Goal: Transaction & Acquisition: Purchase product/service

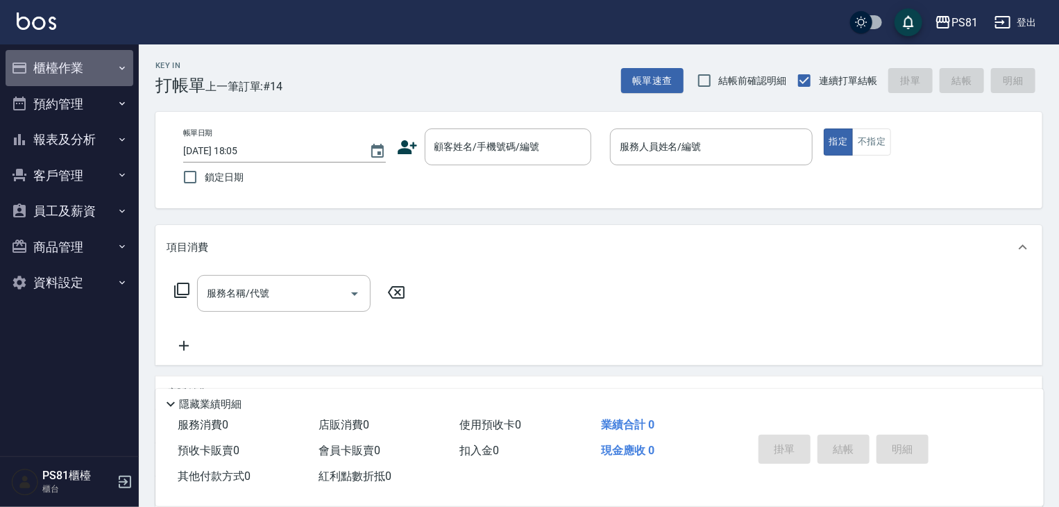
click at [55, 62] on button "櫃檯作業" at bounding box center [70, 68] width 128 height 36
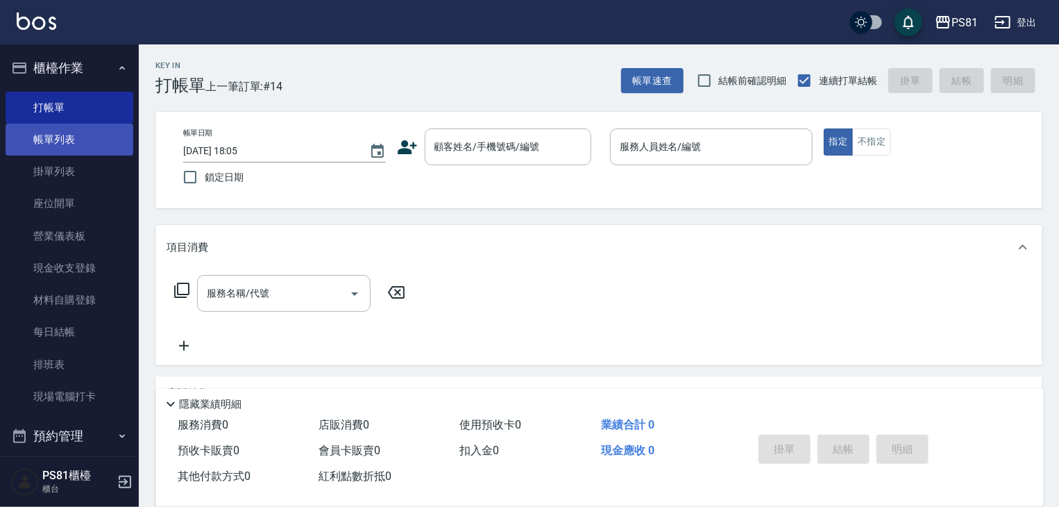
click at [56, 142] on link "帳單列表" at bounding box center [70, 140] width 128 height 32
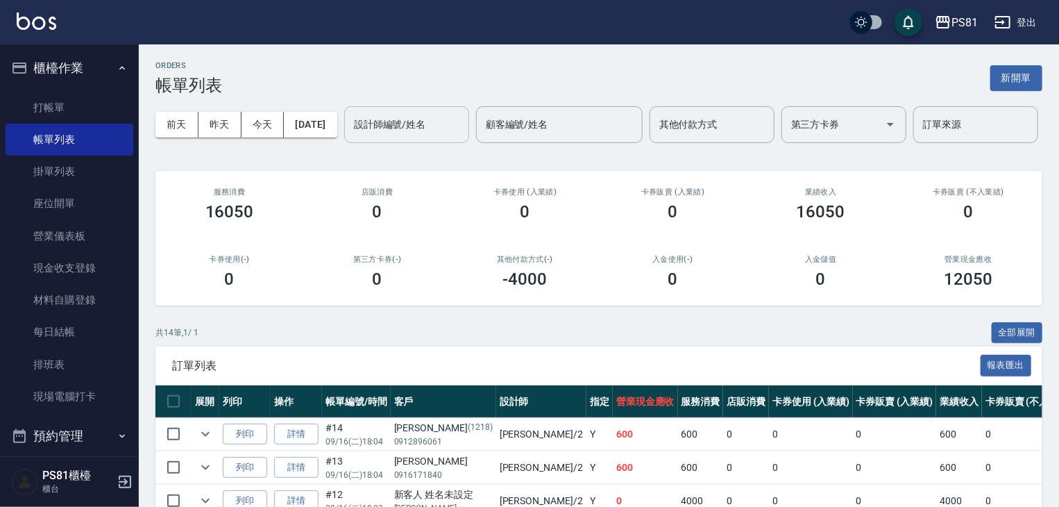
click at [344, 143] on div "設計師編號/姓名" at bounding box center [406, 124] width 125 height 37
type input "采蓮-2"
drag, startPoint x: 278, startPoint y: 313, endPoint x: 0, endPoint y: 45, distance: 385.7
click at [228, 267] on div "服務消費 11800 店販消費 0 卡券使用 (入業績) 0 卡券販賣 (入業績) 0 業績收入 11800 卡券販賣 (不入業績) 0 卡券使用(-) 0 …" at bounding box center [598, 238] width 887 height 135
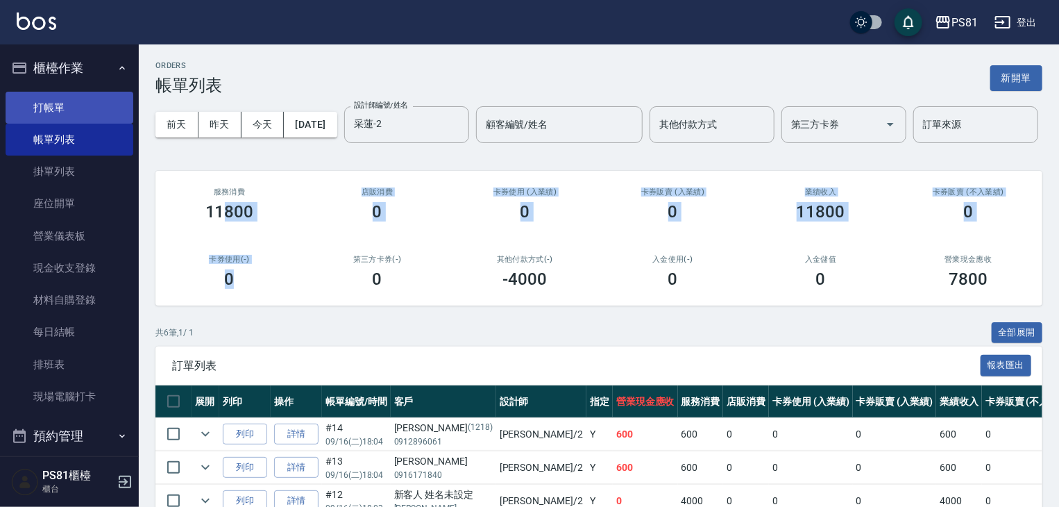
click at [80, 101] on link "打帳單" at bounding box center [70, 108] width 128 height 32
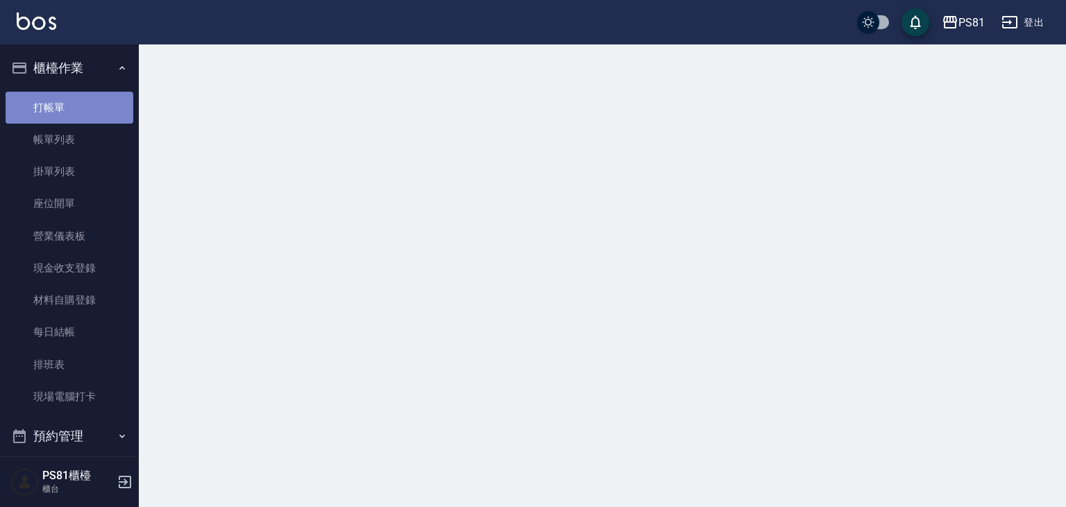
click at [80, 101] on link "打帳單" at bounding box center [70, 108] width 128 height 32
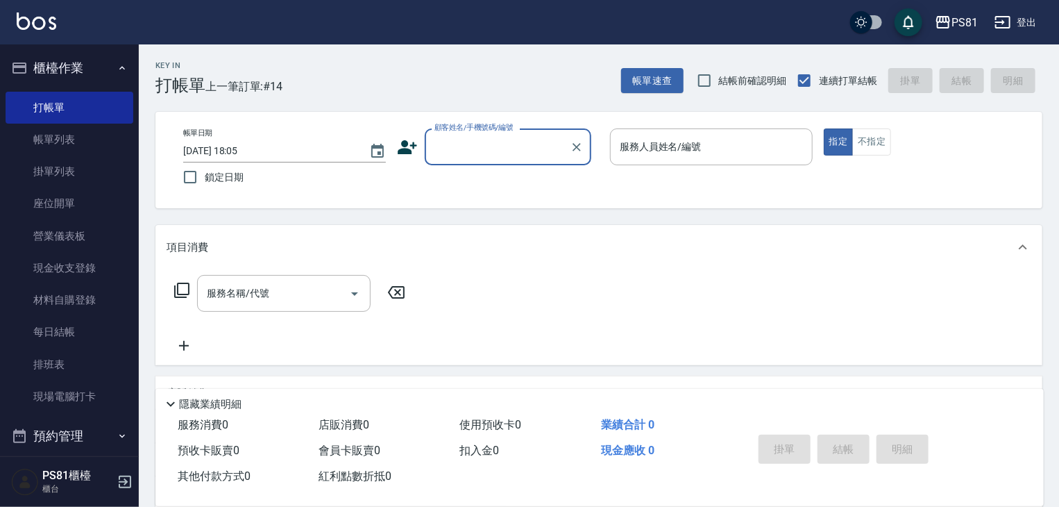
click at [503, 153] on input "顧客姓名/手機號碼/編號" at bounding box center [497, 147] width 133 height 24
type input "ㄔ"
type input "ㄗ"
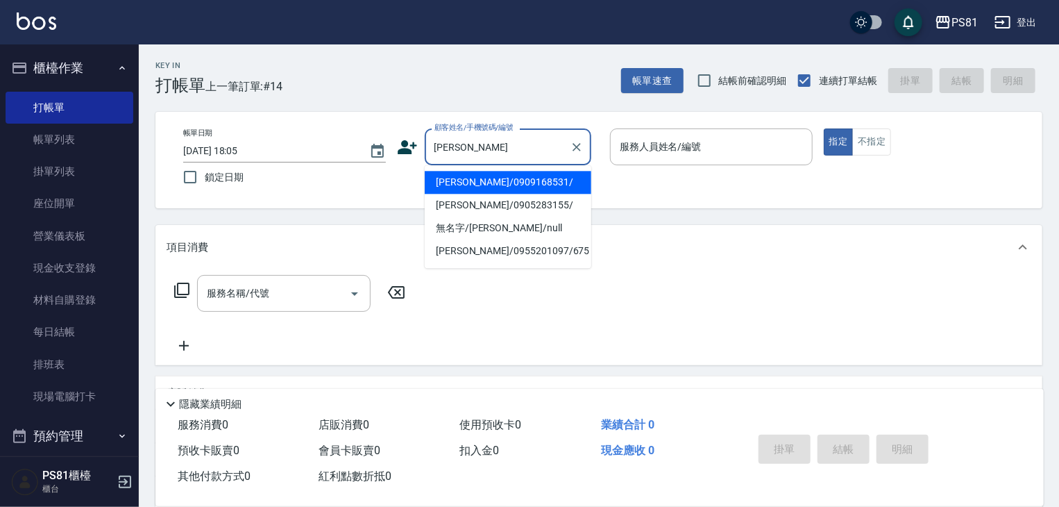
click at [542, 181] on li "[PERSON_NAME]/0909168531/" at bounding box center [508, 182] width 167 height 23
type input "[PERSON_NAME]/0909168531/"
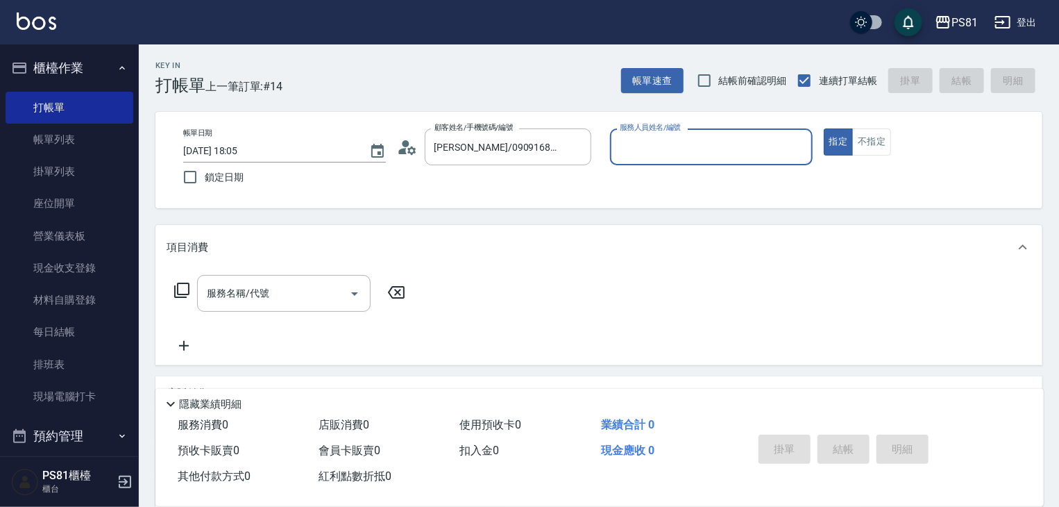
click at [639, 146] on input "服務人員姓名/編號" at bounding box center [711, 147] width 190 height 24
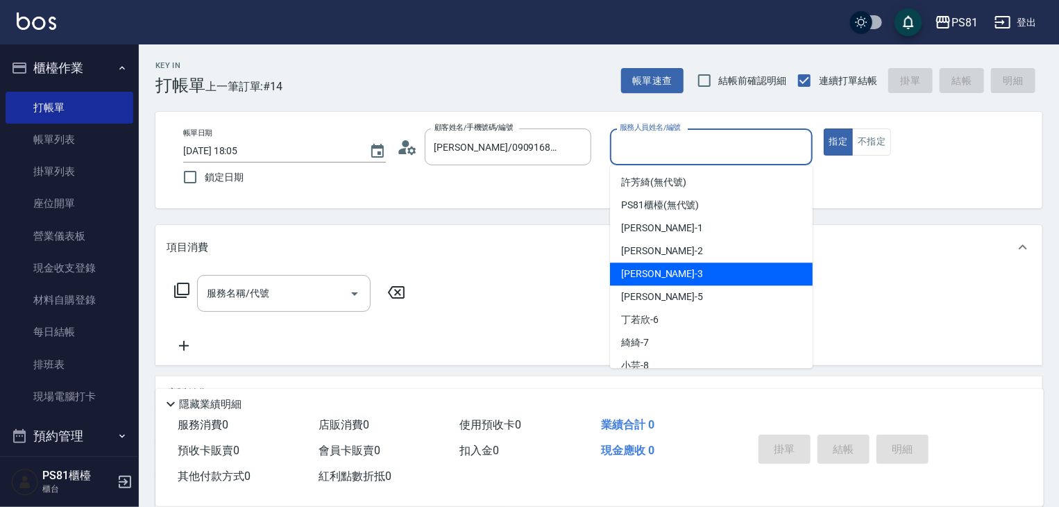
click at [649, 271] on div "[PERSON_NAME] -3" at bounding box center [711, 273] width 203 height 23
type input "[PERSON_NAME]-3"
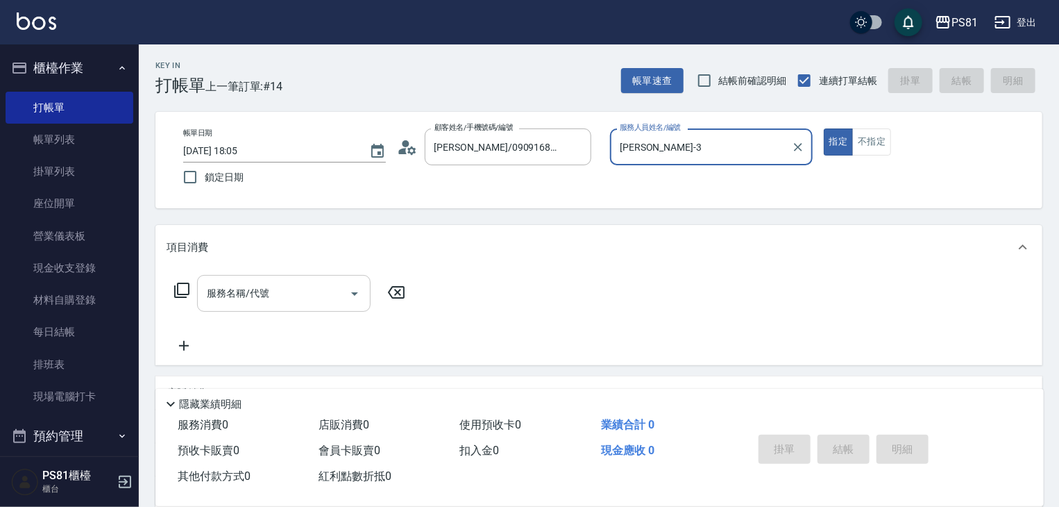
click at [248, 302] on input "服務名稱/代號" at bounding box center [273, 293] width 140 height 24
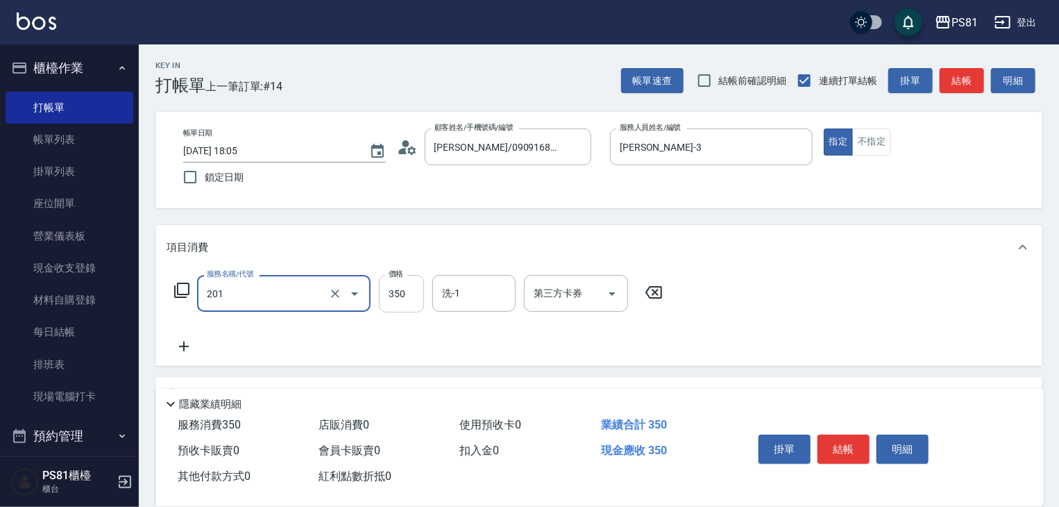
type input "洗剪350(201)"
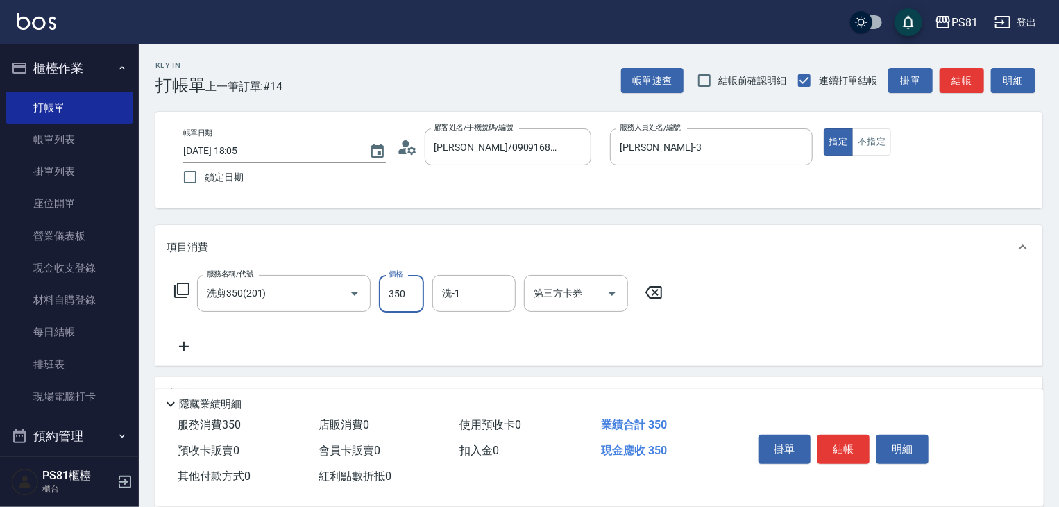
click at [406, 298] on input "350" at bounding box center [401, 293] width 45 height 37
type input "450"
click at [192, 347] on icon at bounding box center [184, 346] width 35 height 17
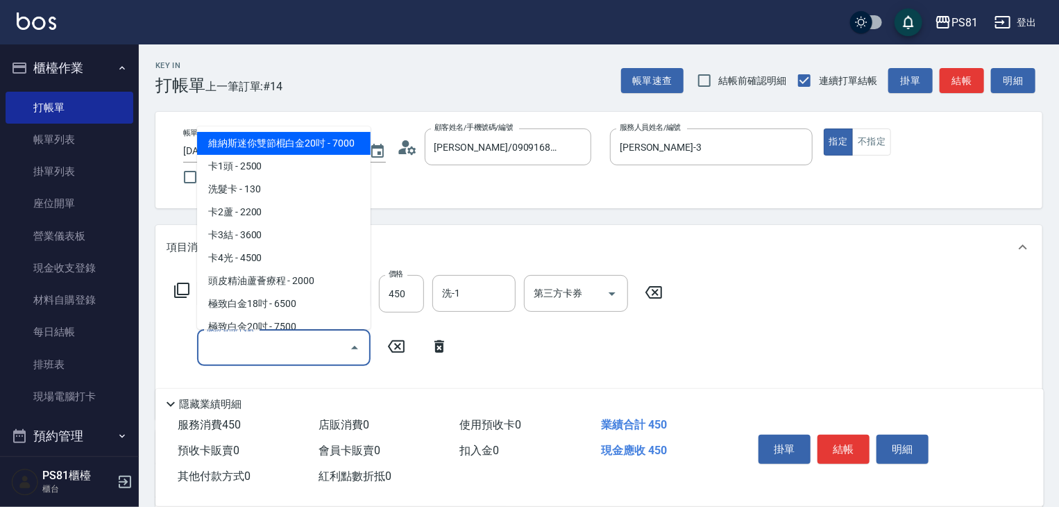
click at [214, 337] on input "服務名稱/代號" at bounding box center [273, 347] width 140 height 24
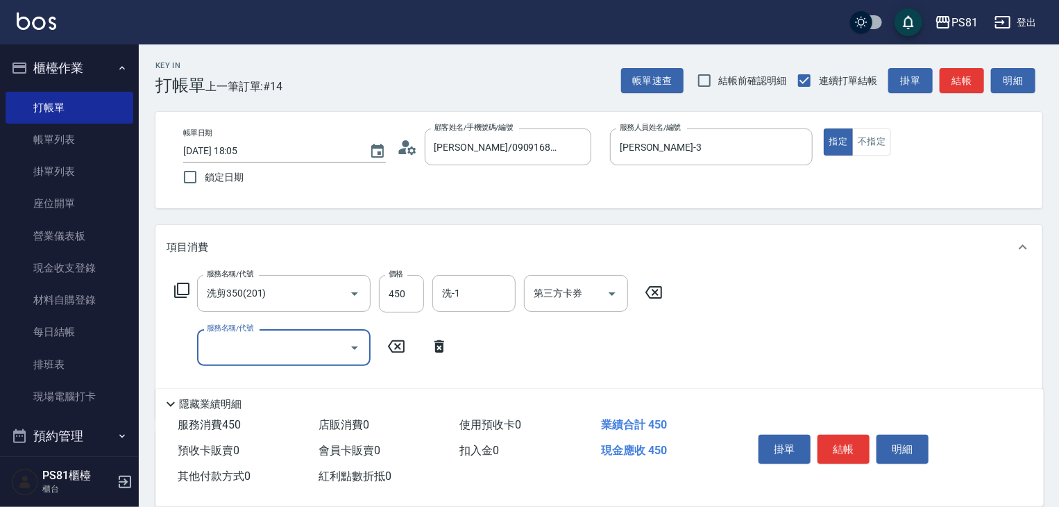
click at [220, 342] on input "服務名稱/代號" at bounding box center [273, 347] width 140 height 24
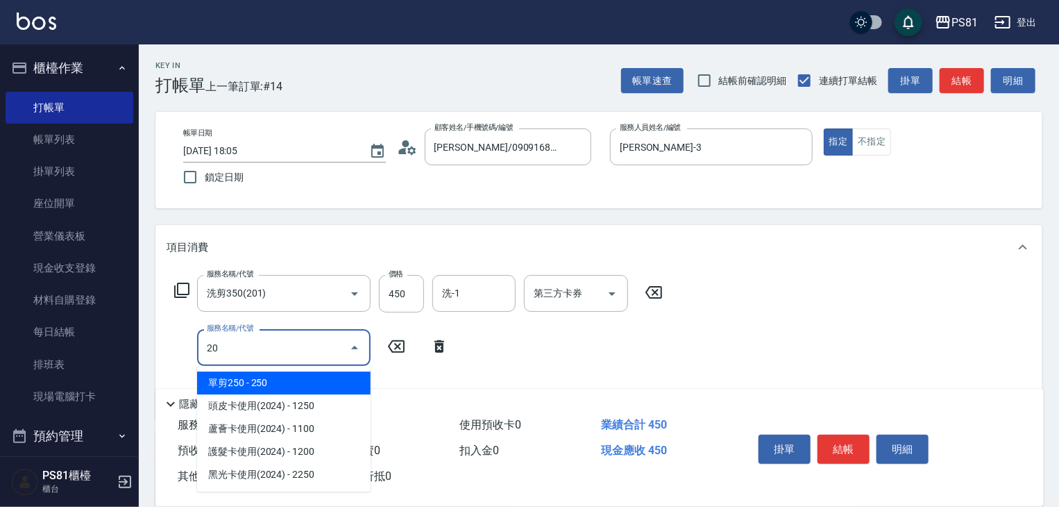
type input "202"
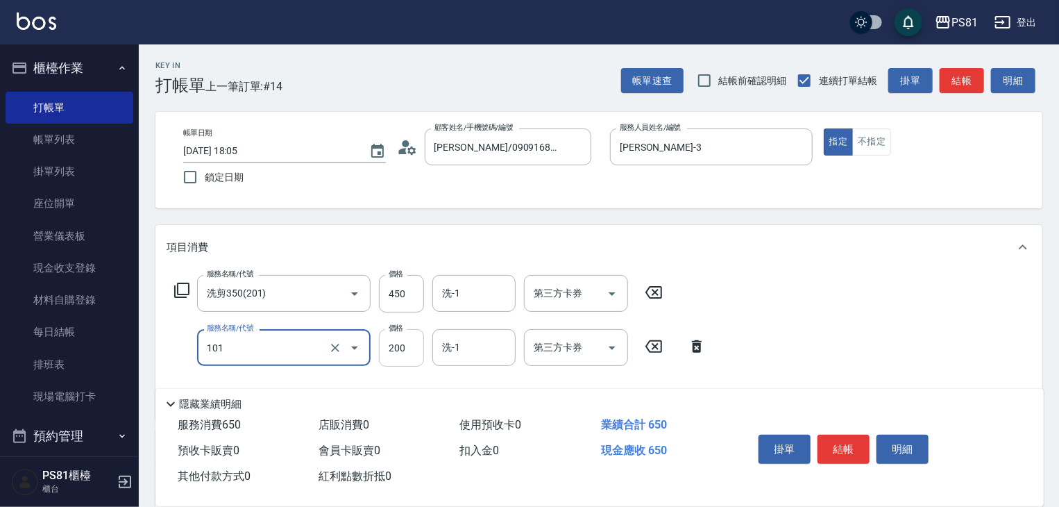
type input "一般洗髮(101)"
click at [419, 353] on input "200" at bounding box center [401, 347] width 45 height 37
type input "500"
click at [854, 444] on button "結帳" at bounding box center [843, 448] width 52 height 29
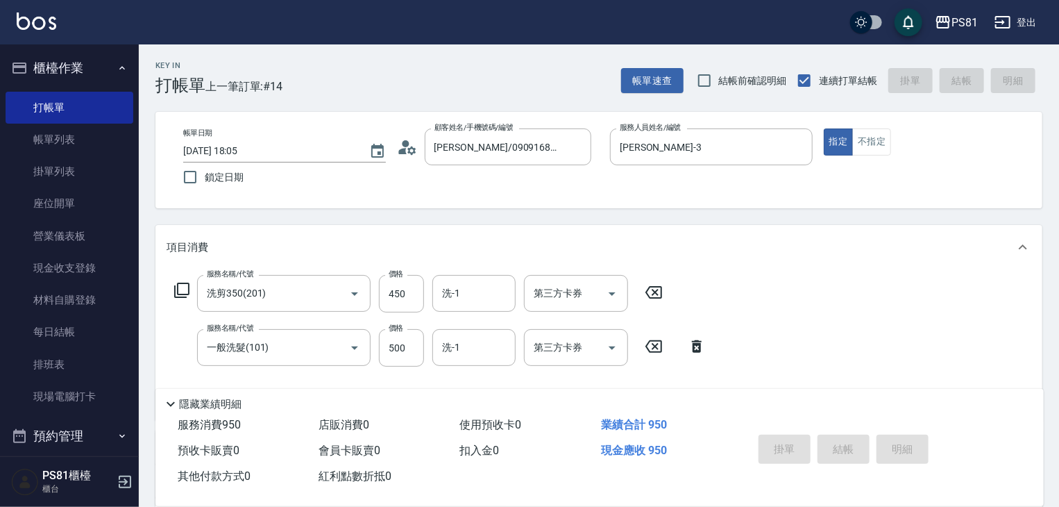
type input "[DATE] 18:12"
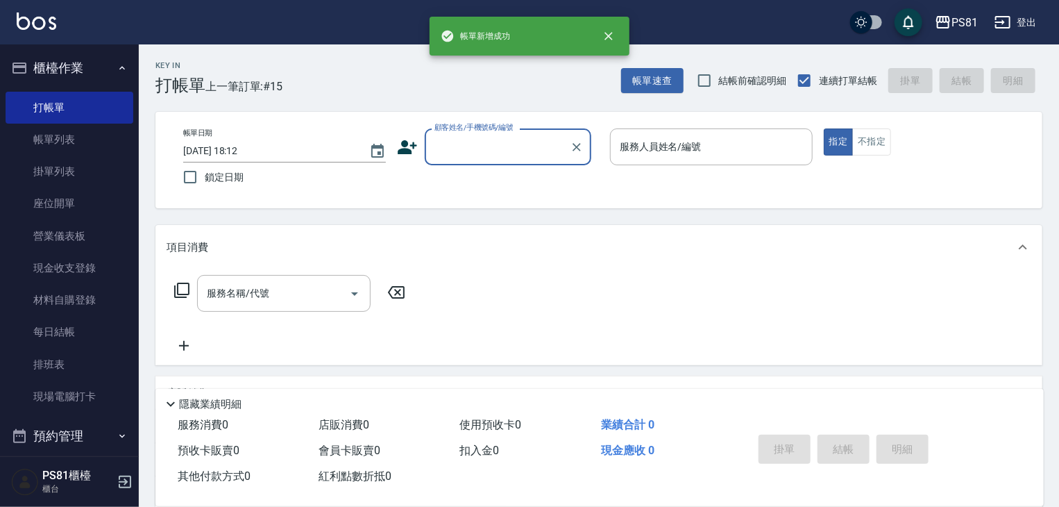
click at [499, 163] on div "顧客姓名/手機號碼/編號" at bounding box center [508, 146] width 167 height 37
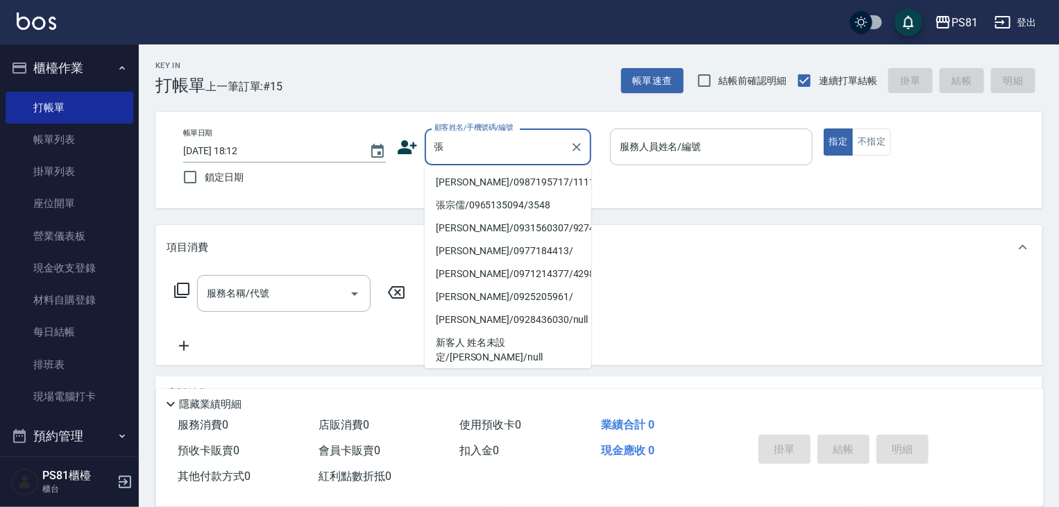
drag, startPoint x: 500, startPoint y: 178, endPoint x: 683, endPoint y: 162, distance: 183.9
click at [511, 178] on li "[PERSON_NAME]/0987195717/111111" at bounding box center [508, 182] width 167 height 23
type input "[PERSON_NAME]/0987195717/111111"
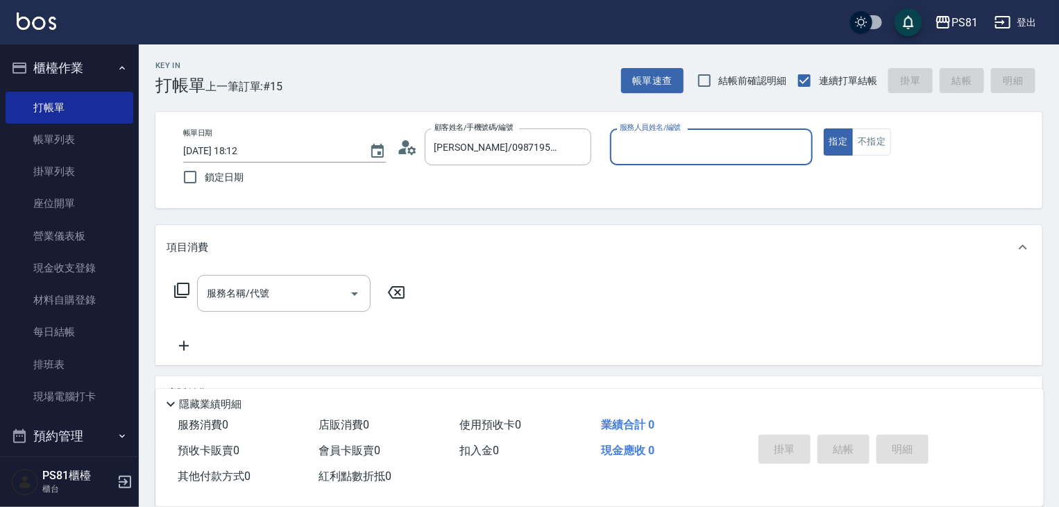
drag, startPoint x: 699, startPoint y: 142, endPoint x: 704, endPoint y: 164, distance: 22.2
click at [699, 142] on input "服務人員姓名/編號" at bounding box center [711, 147] width 190 height 24
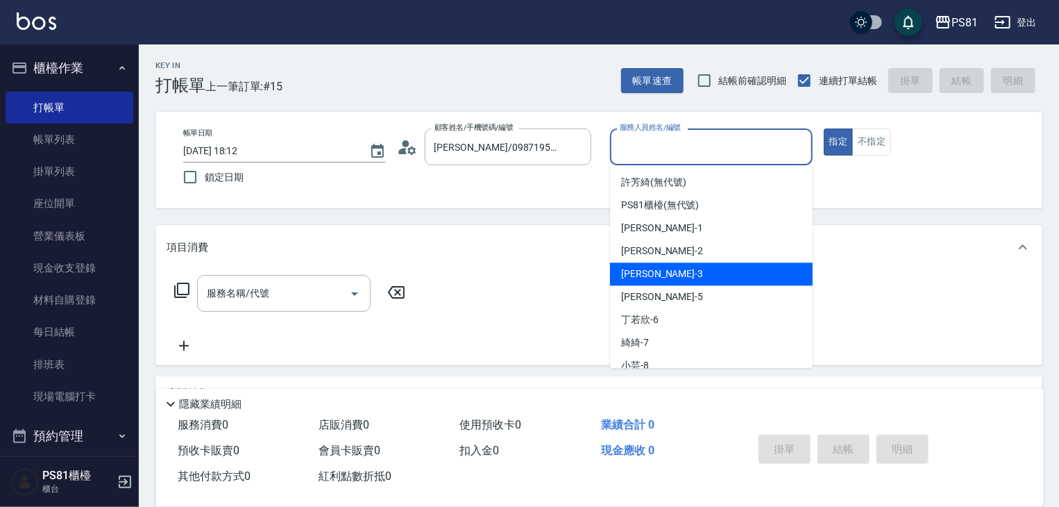
drag, startPoint x: 679, startPoint y: 278, endPoint x: 448, endPoint y: 298, distance: 232.6
click at [678, 278] on div "[PERSON_NAME] -3" at bounding box center [711, 273] width 203 height 23
type input "[PERSON_NAME]-3"
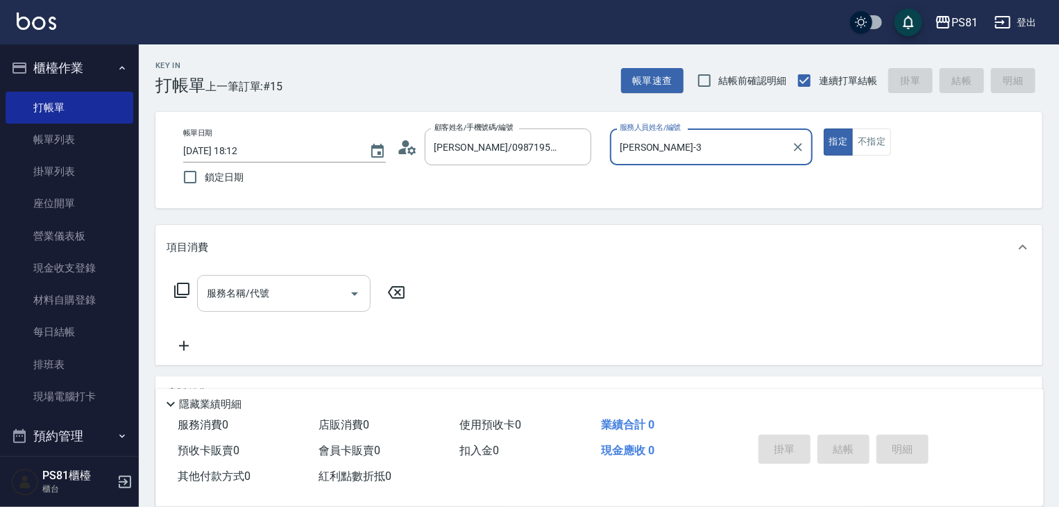
click at [223, 309] on div "服務名稱/代號" at bounding box center [283, 293] width 173 height 37
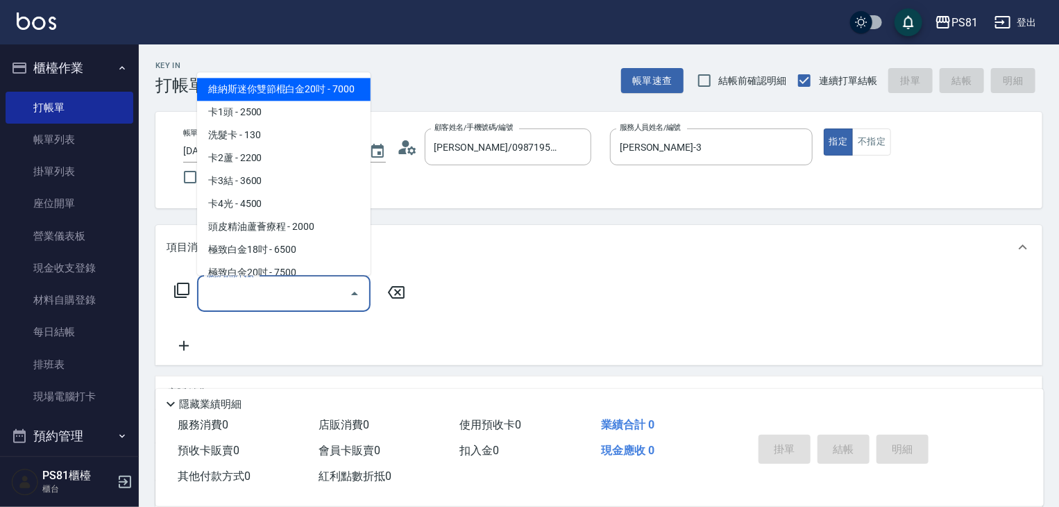
click at [220, 291] on input "服務名稱/代號" at bounding box center [273, 293] width 140 height 24
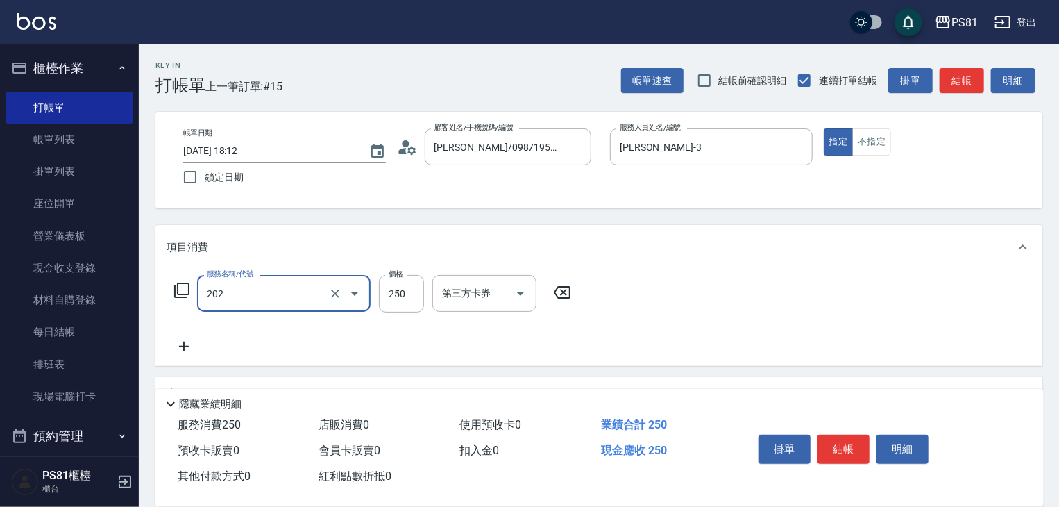
type input "單剪250(202)"
click at [199, 351] on icon at bounding box center [184, 346] width 35 height 17
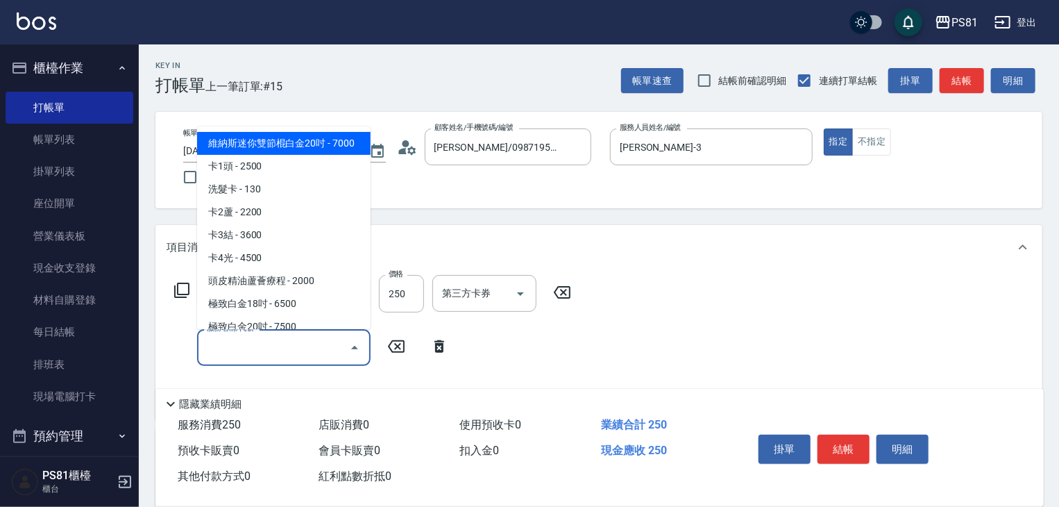
click at [226, 340] on input "服務名稱/代號" at bounding box center [273, 347] width 140 height 24
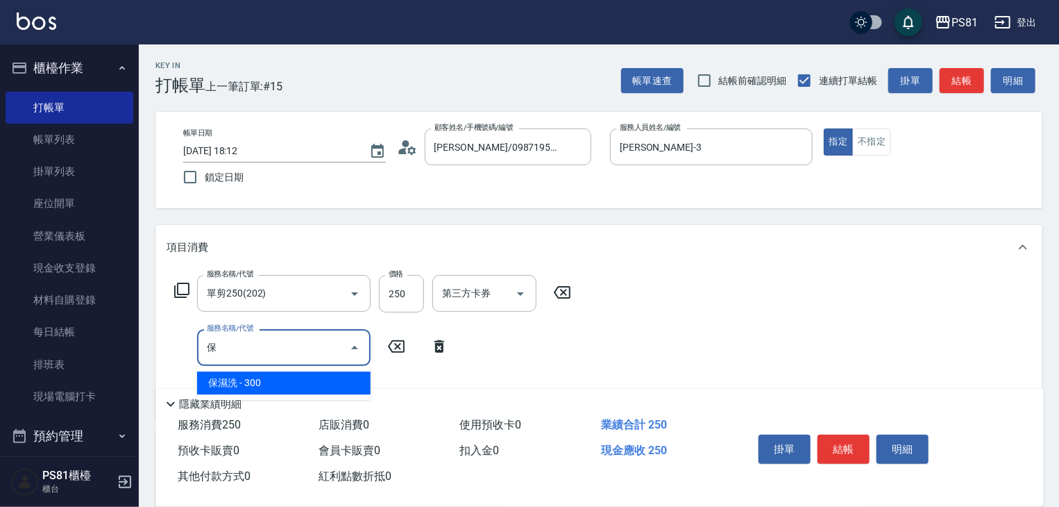
click at [269, 368] on ul "保濕洗 - 300" at bounding box center [283, 383] width 173 height 34
click at [278, 376] on span "保濕洗 - 300" at bounding box center [283, 382] width 173 height 23
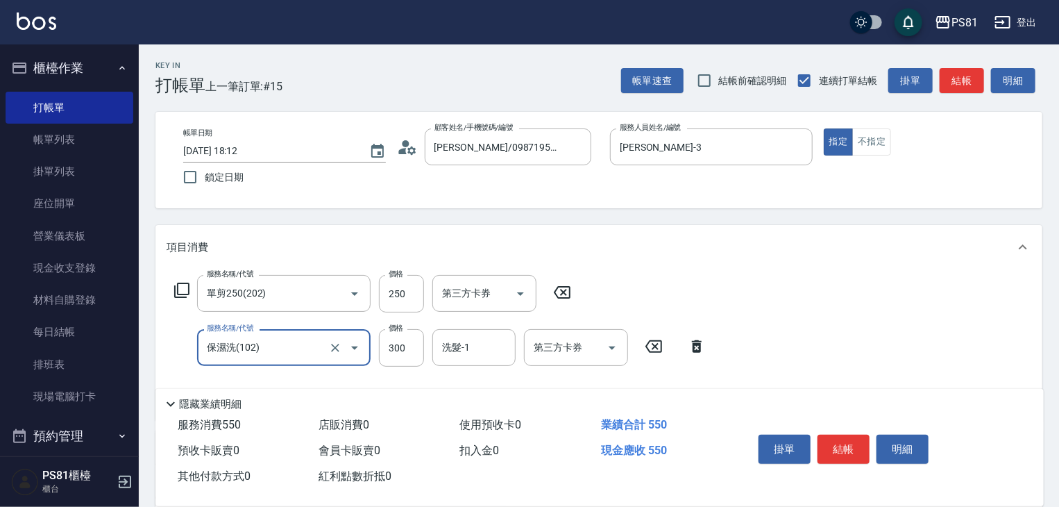
type input "保濕洗(102)"
click at [837, 429] on div "掛單 結帳 明細" at bounding box center [843, 451] width 181 height 44
click at [842, 438] on button "結帳" at bounding box center [843, 448] width 52 height 29
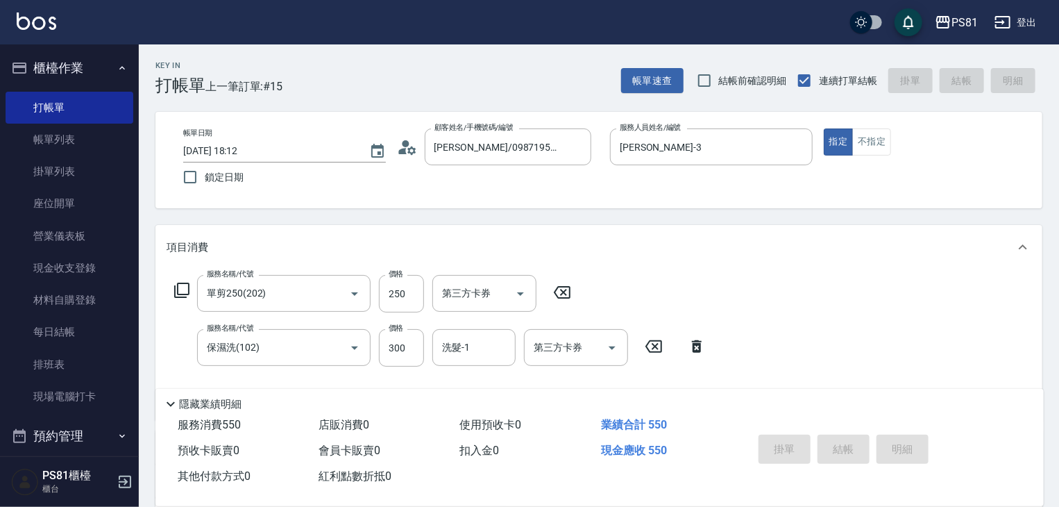
type input "[DATE] 18:13"
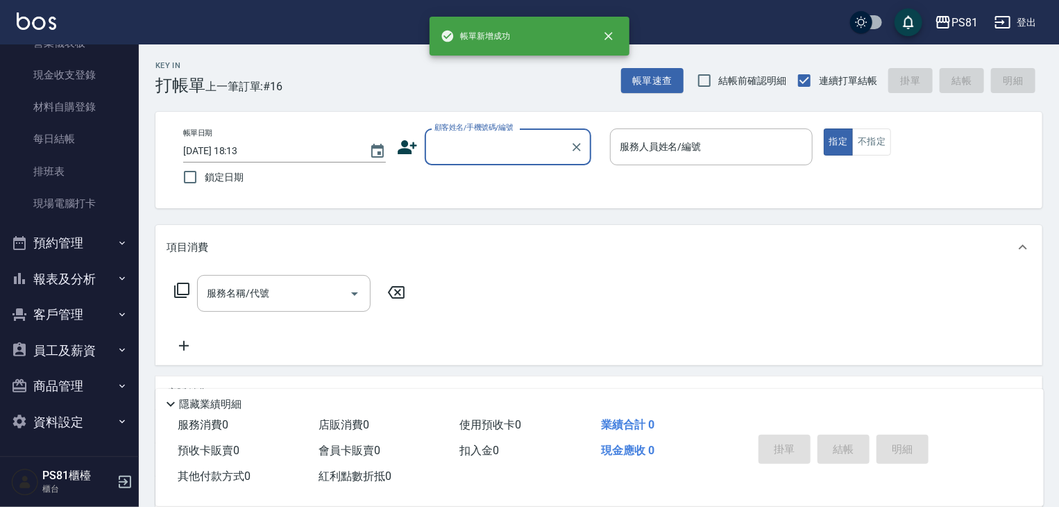
scroll to position [168, 0]
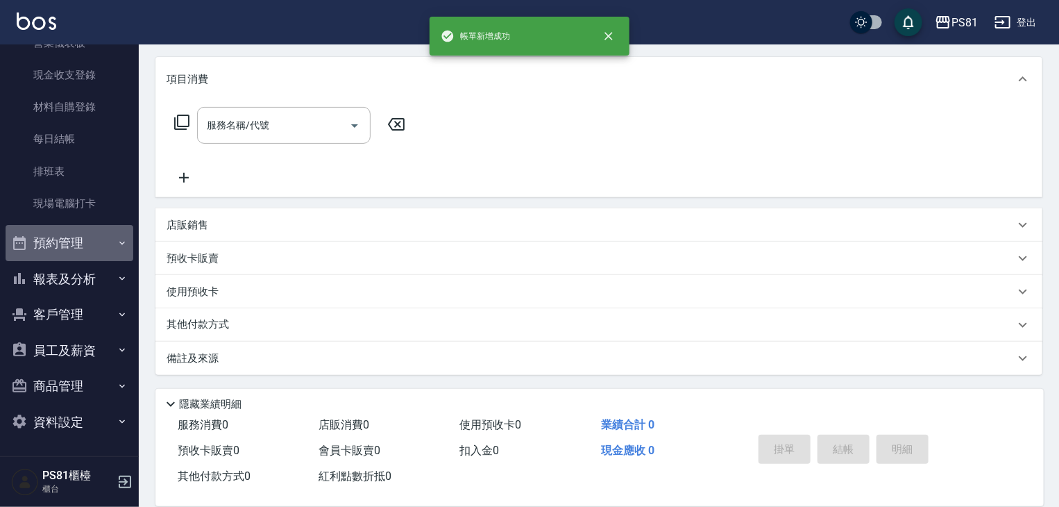
click at [86, 235] on button "預約管理" at bounding box center [70, 243] width 128 height 36
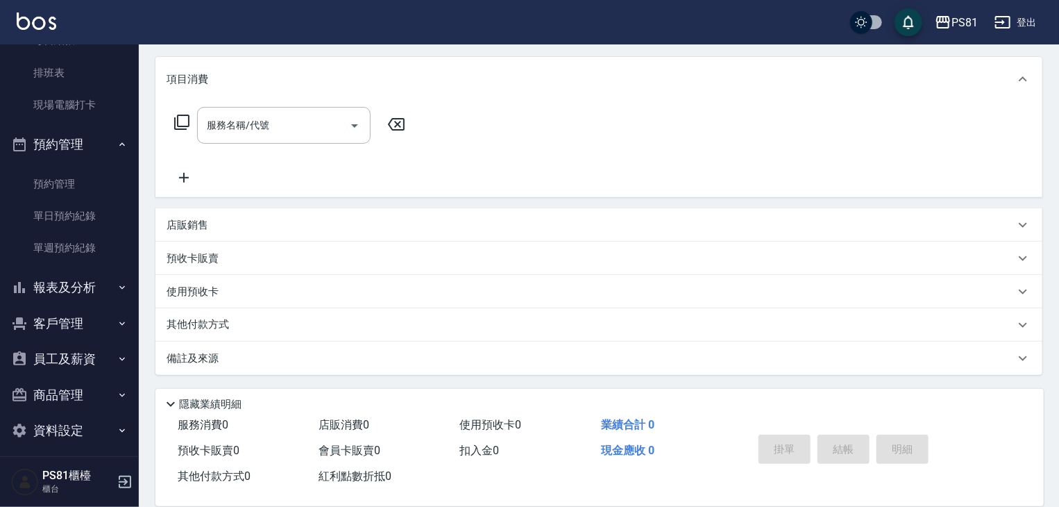
click at [80, 291] on button "報表及分析" at bounding box center [70, 287] width 128 height 36
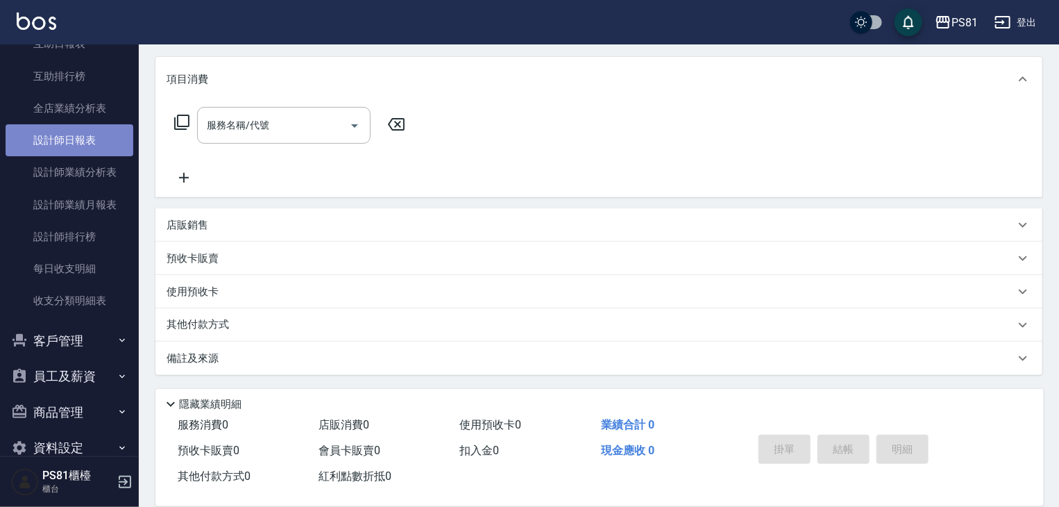
click at [76, 133] on link "設計師日報表" at bounding box center [70, 140] width 128 height 32
